Goal: Task Accomplishment & Management: Manage account settings

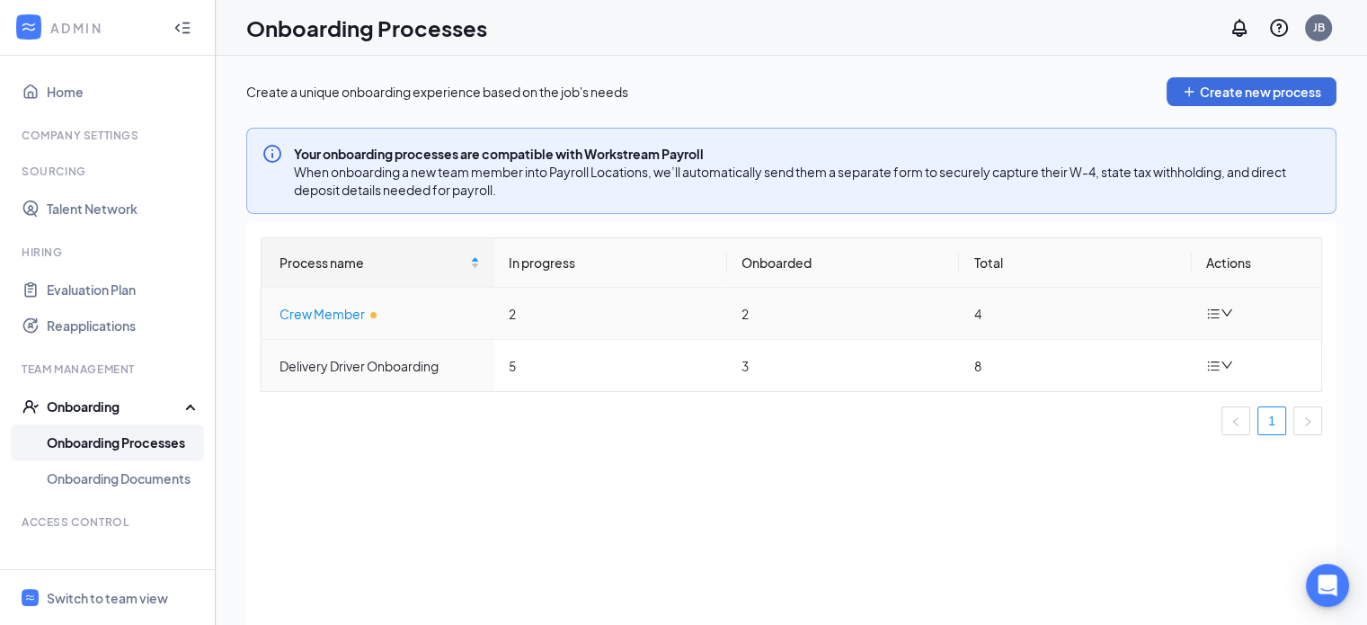
click at [331, 313] on div "Crew Member" at bounding box center [380, 314] width 200 height 20
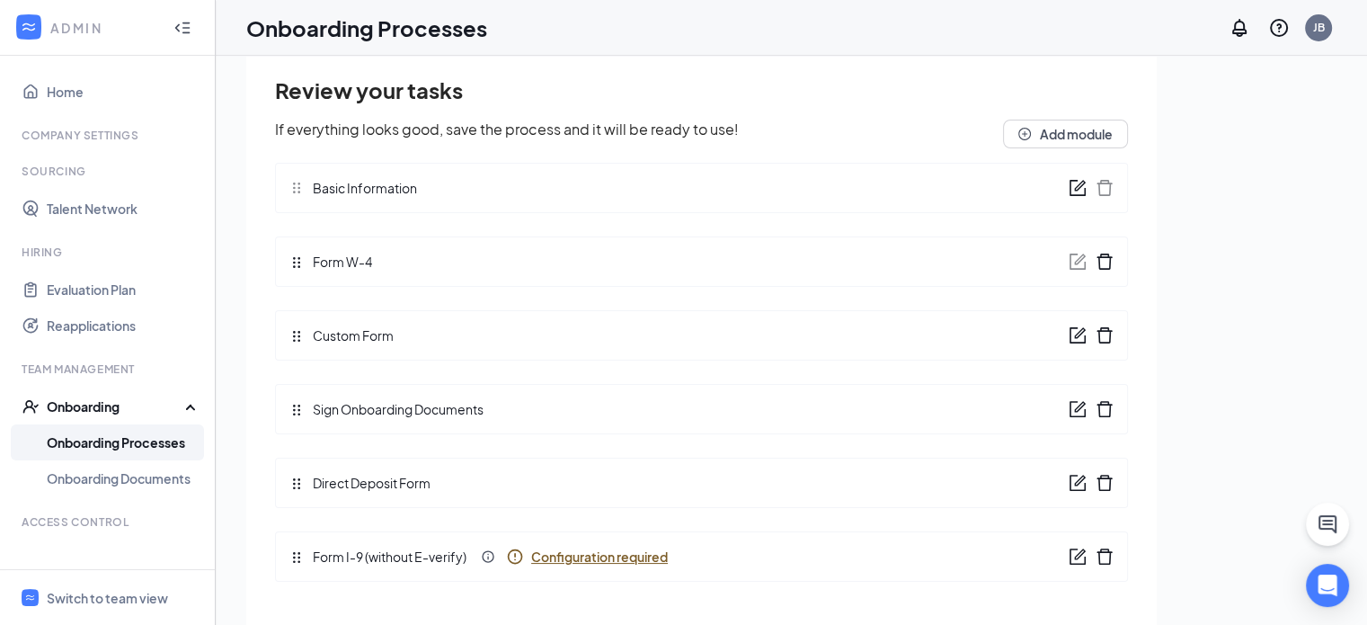
scroll to position [81, 0]
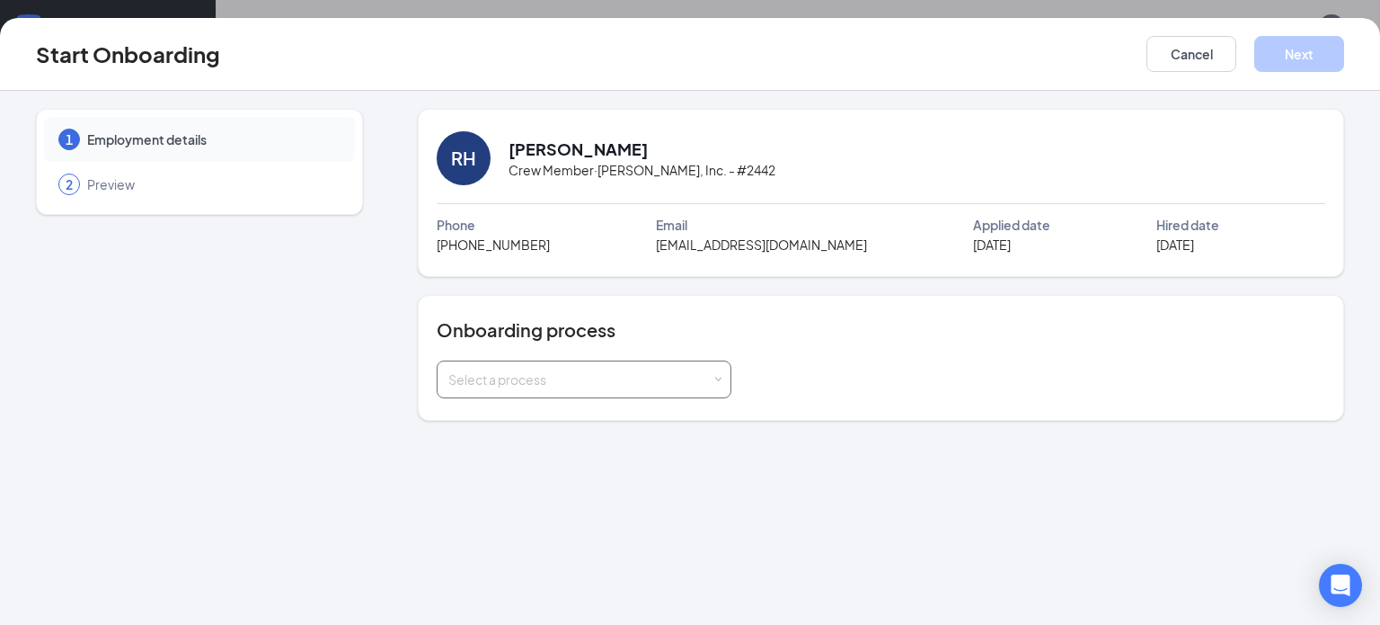
click at [657, 371] on div "Select a process" at bounding box center [579, 379] width 263 height 18
click at [599, 410] on li "Crew Member (not ready)" at bounding box center [583, 417] width 295 height 32
click at [917, 278] on div "RH [PERSON_NAME] Crew Member · [PERSON_NAME], Inc. - #2442 Phone [PHONE_NUMBER]…" at bounding box center [881, 265] width 927 height 312
click at [1153, 44] on button "Cancel" at bounding box center [1192, 54] width 90 height 36
